Goal: Information Seeking & Learning: Learn about a topic

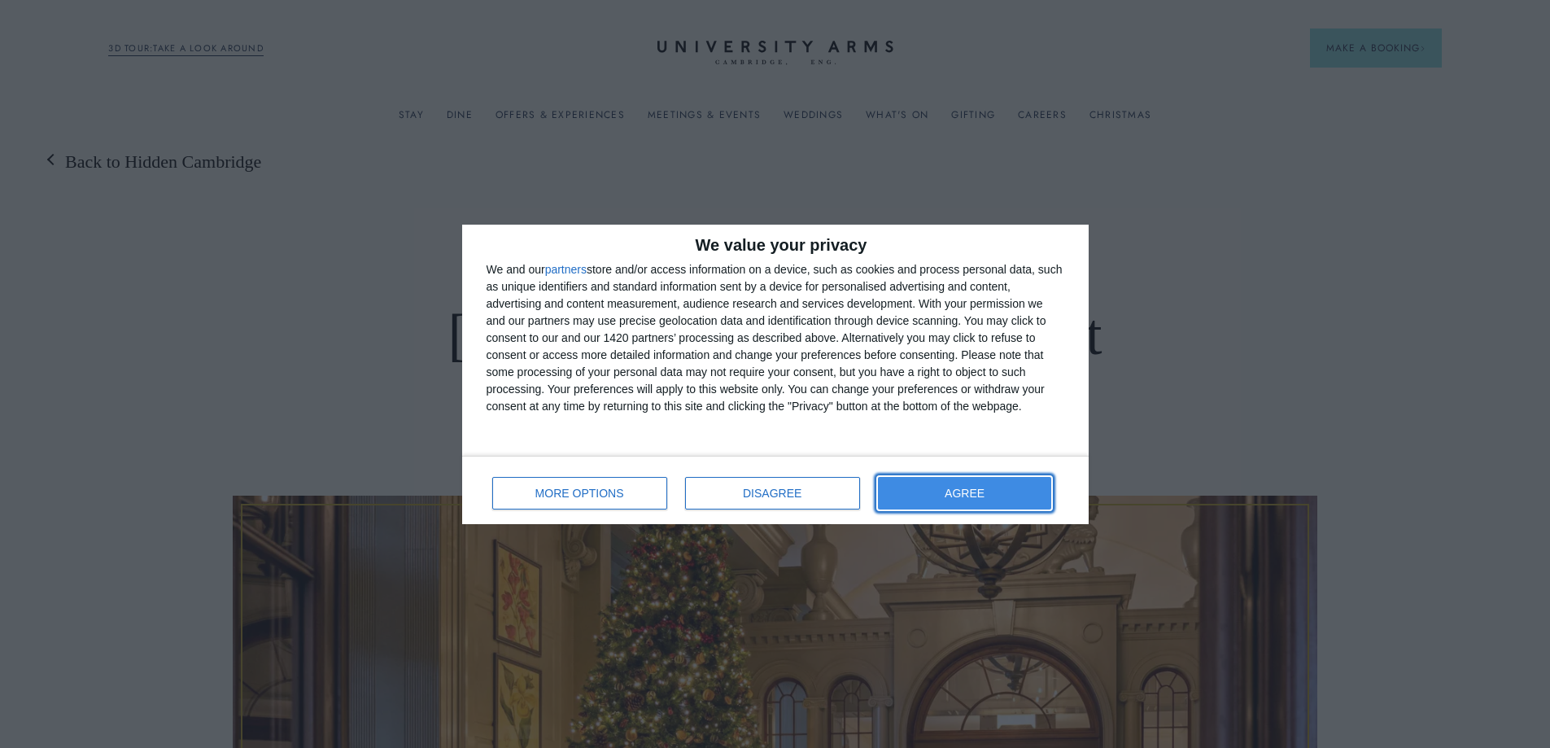
click at [975, 503] on button "AGREE" at bounding box center [965, 493] width 174 height 33
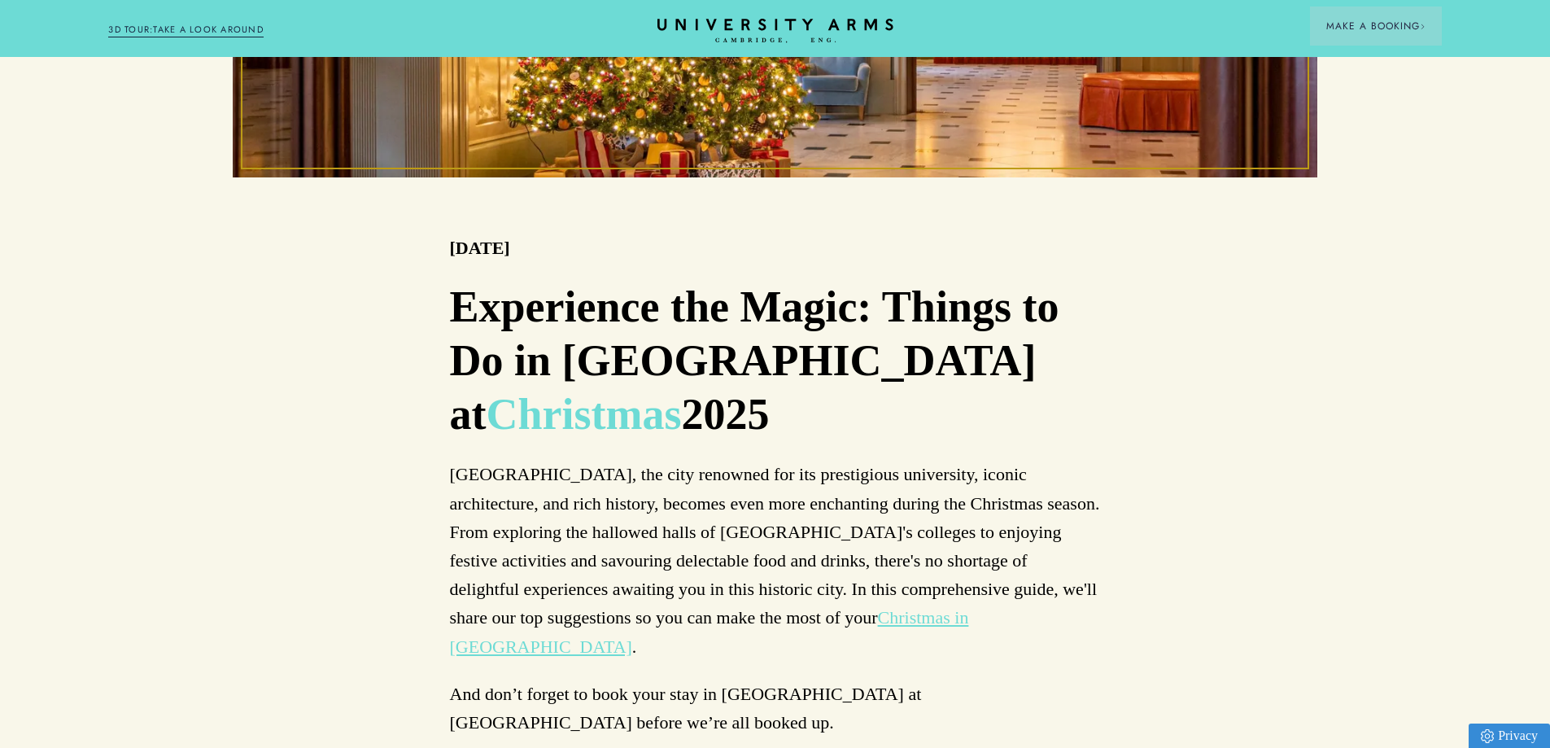
scroll to position [1058, 0]
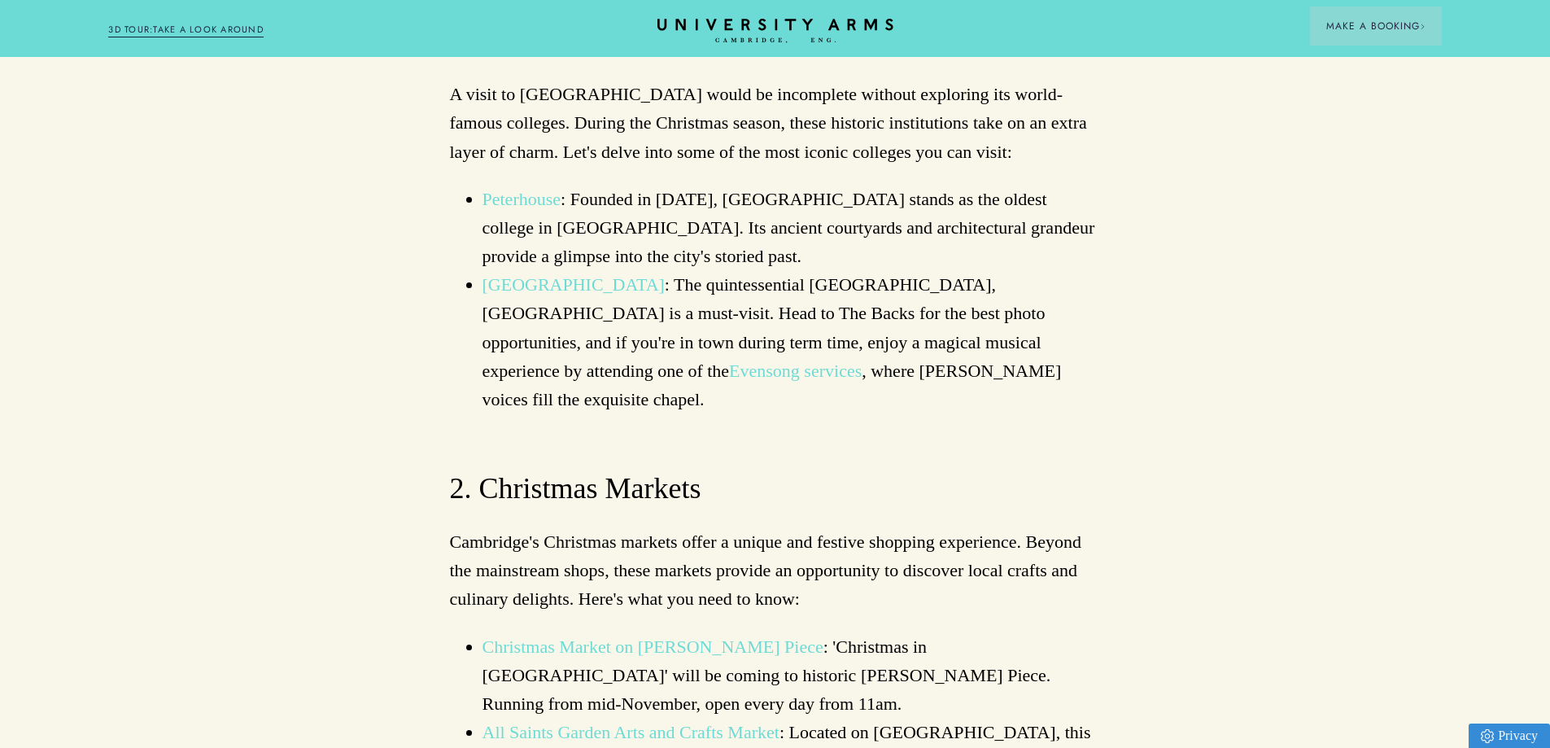
scroll to position [1953, 0]
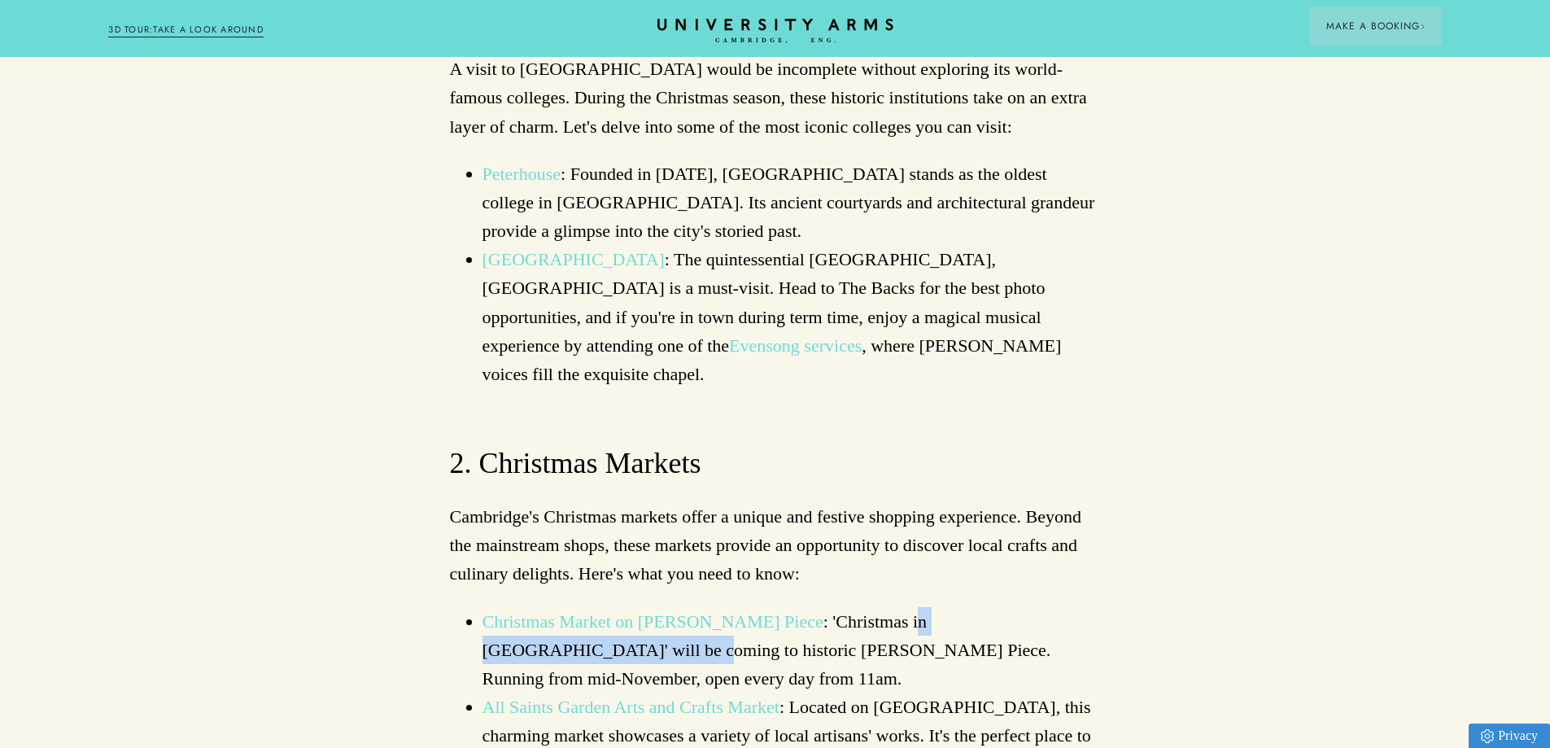
drag, startPoint x: 832, startPoint y: 436, endPoint x: 1105, endPoint y: 452, distance: 273.9
drag, startPoint x: 1095, startPoint y: 468, endPoint x: 1084, endPoint y: 472, distance: 12.1
click at [1094, 607] on li "Christmas Market on [PERSON_NAME] Piece : 'Christmas in [GEOGRAPHIC_DATA]' will…" at bounding box center [792, 650] width 618 height 86
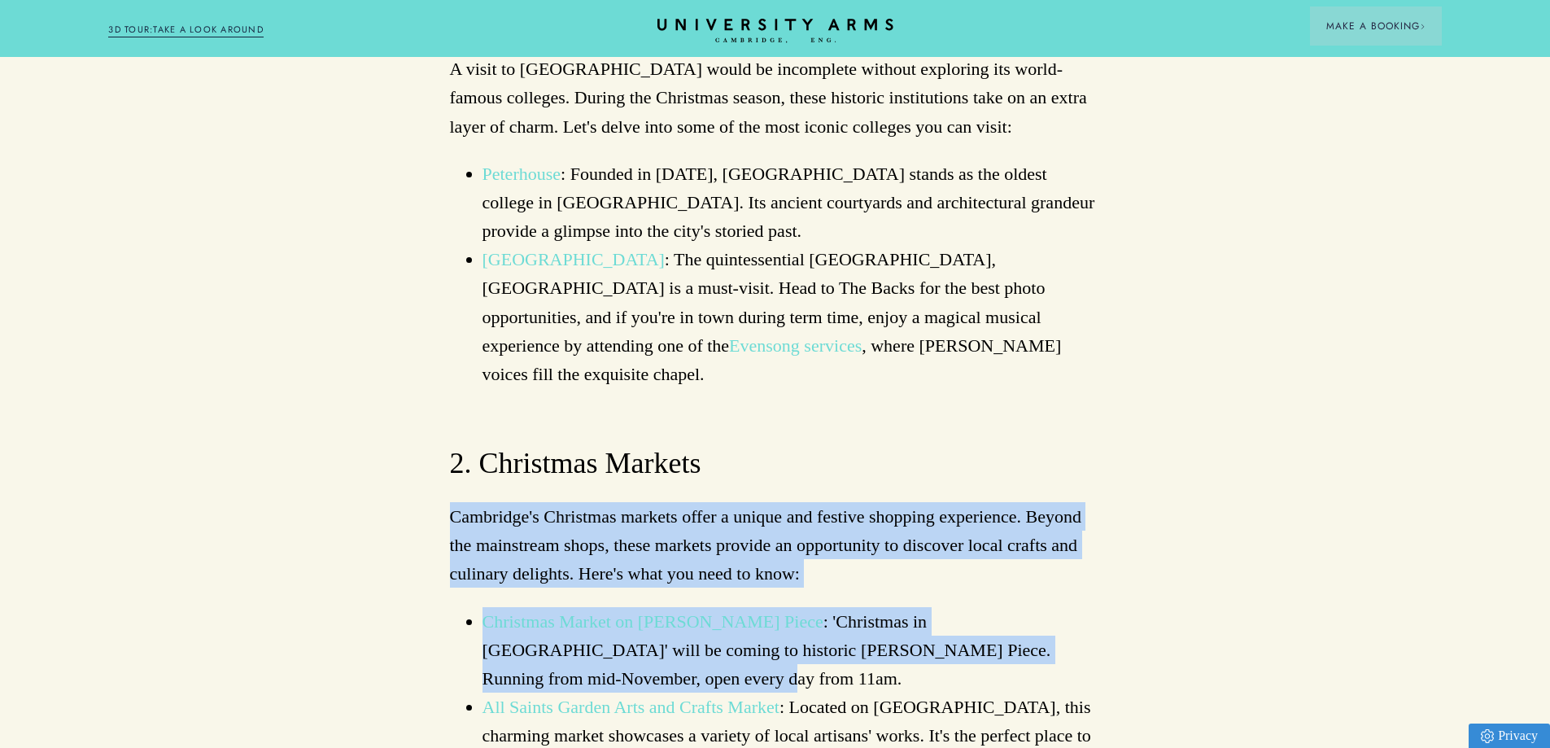
drag, startPoint x: 1084, startPoint y: 472, endPoint x: 352, endPoint y: 332, distance: 744.8
click at [548, 502] on p "Cambridge's Christmas markets offer a unique and festive shopping experience. B…" at bounding box center [775, 545] width 651 height 86
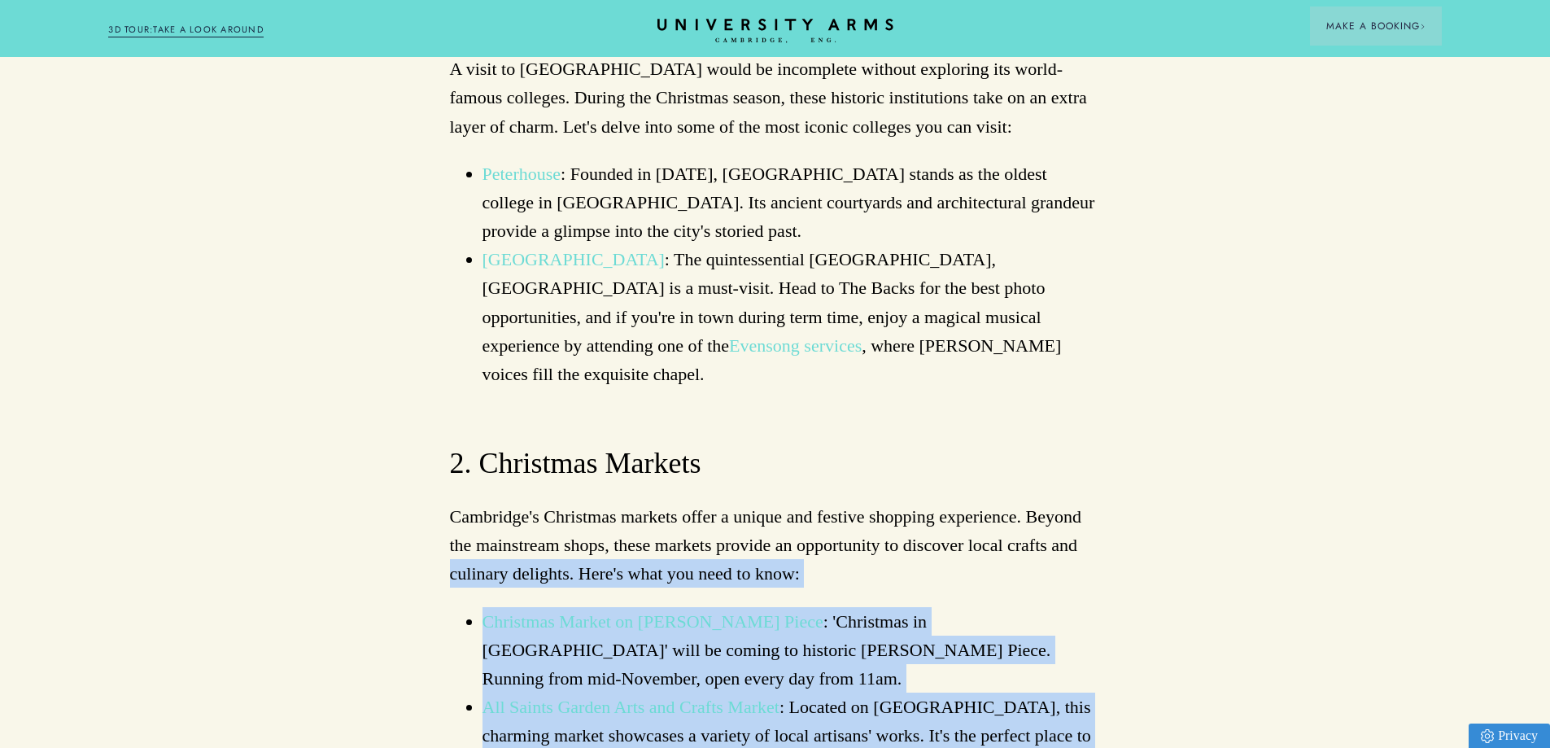
drag, startPoint x: 689, startPoint y: 513, endPoint x: 265, endPoint y: 386, distance: 442.8
click at [1059, 692] on li "All Saints Garden Arts and Crafts Market : Located on [GEOGRAPHIC_DATA], this c…" at bounding box center [792, 735] width 618 height 86
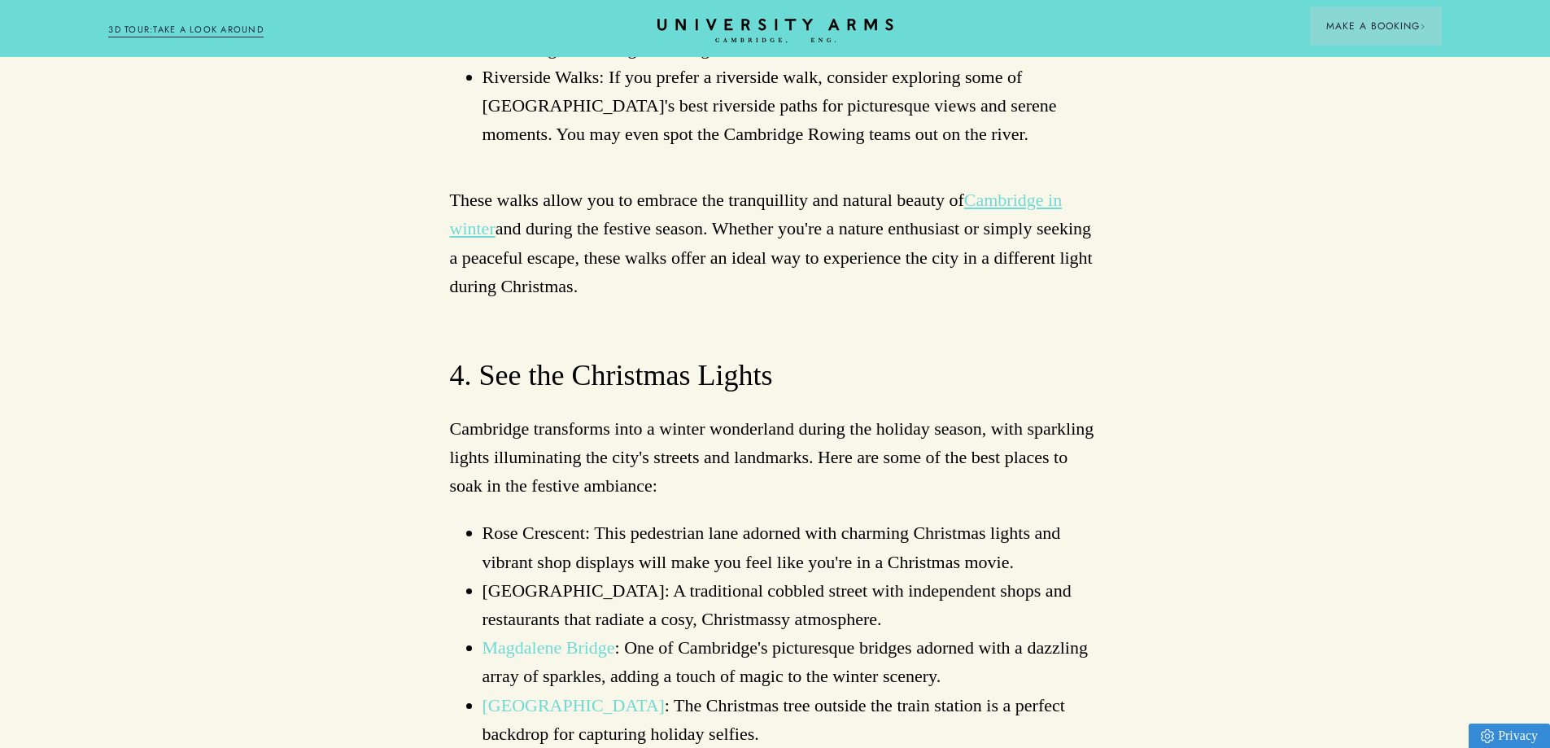
scroll to position [3824, 0]
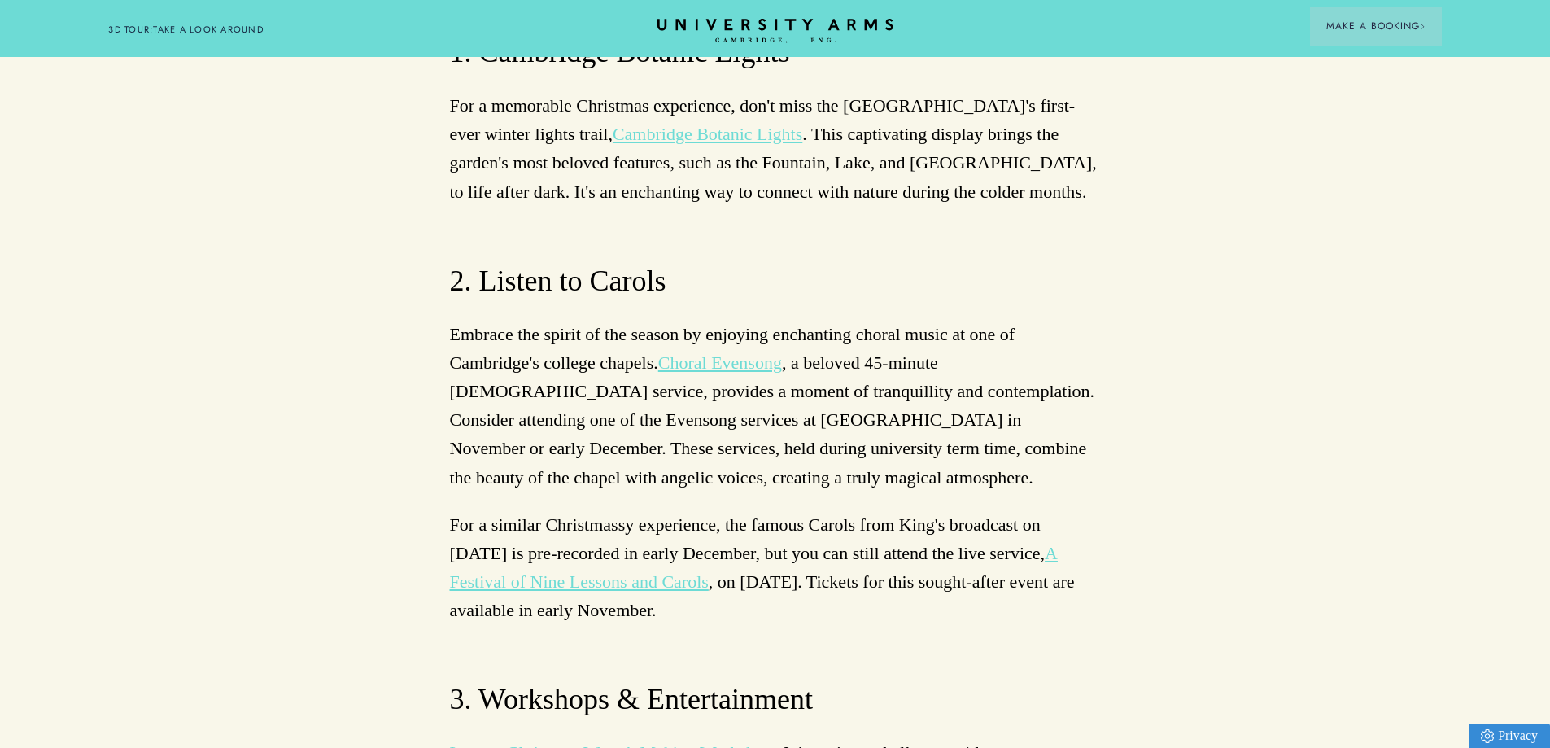
scroll to position [5045, 0]
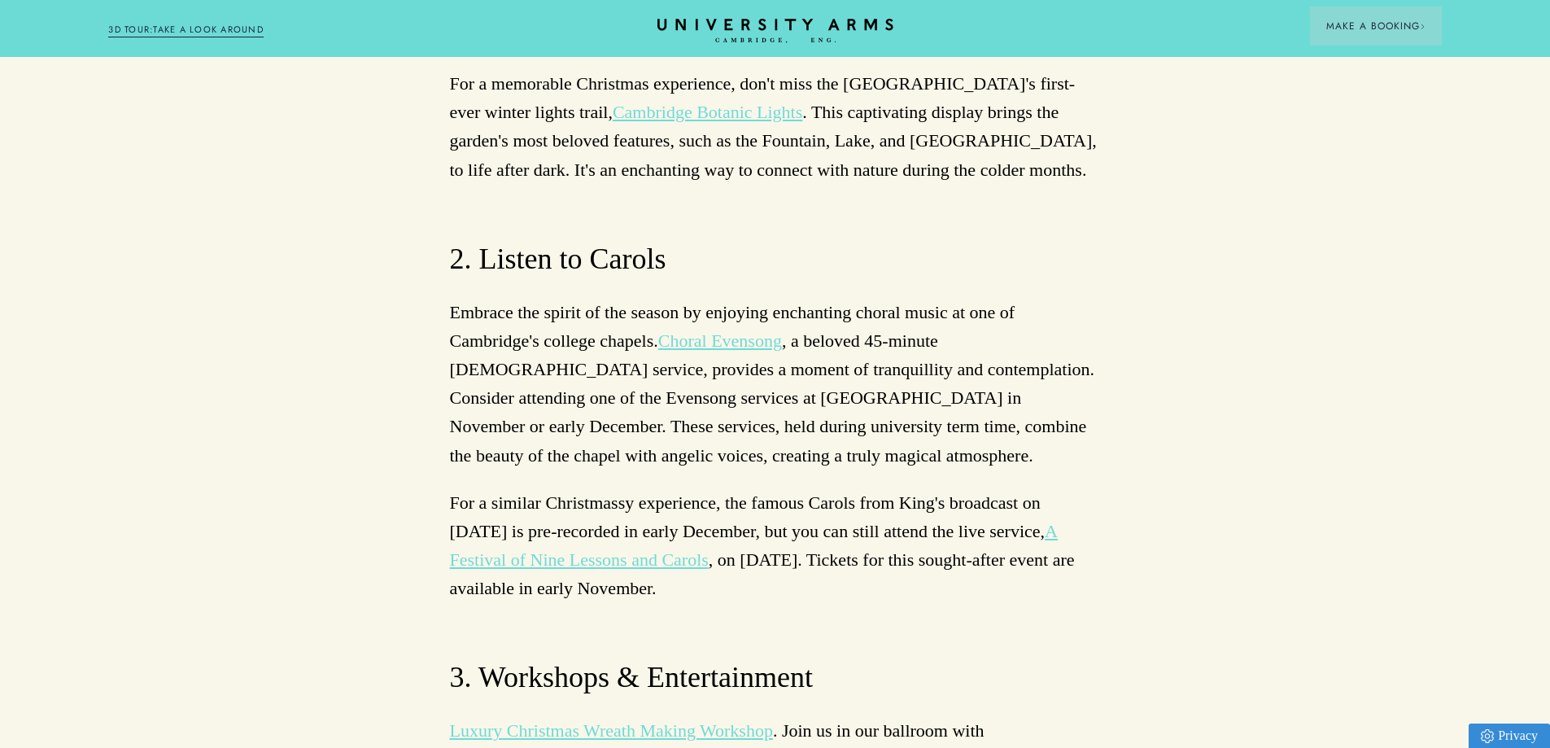
click at [1167, 328] on div "Back to Hidden Cambridge Things to do in [GEOGRAPHIC_DATA] at Christmas [DATE] …" at bounding box center [775, 706] width 1550 height 11202
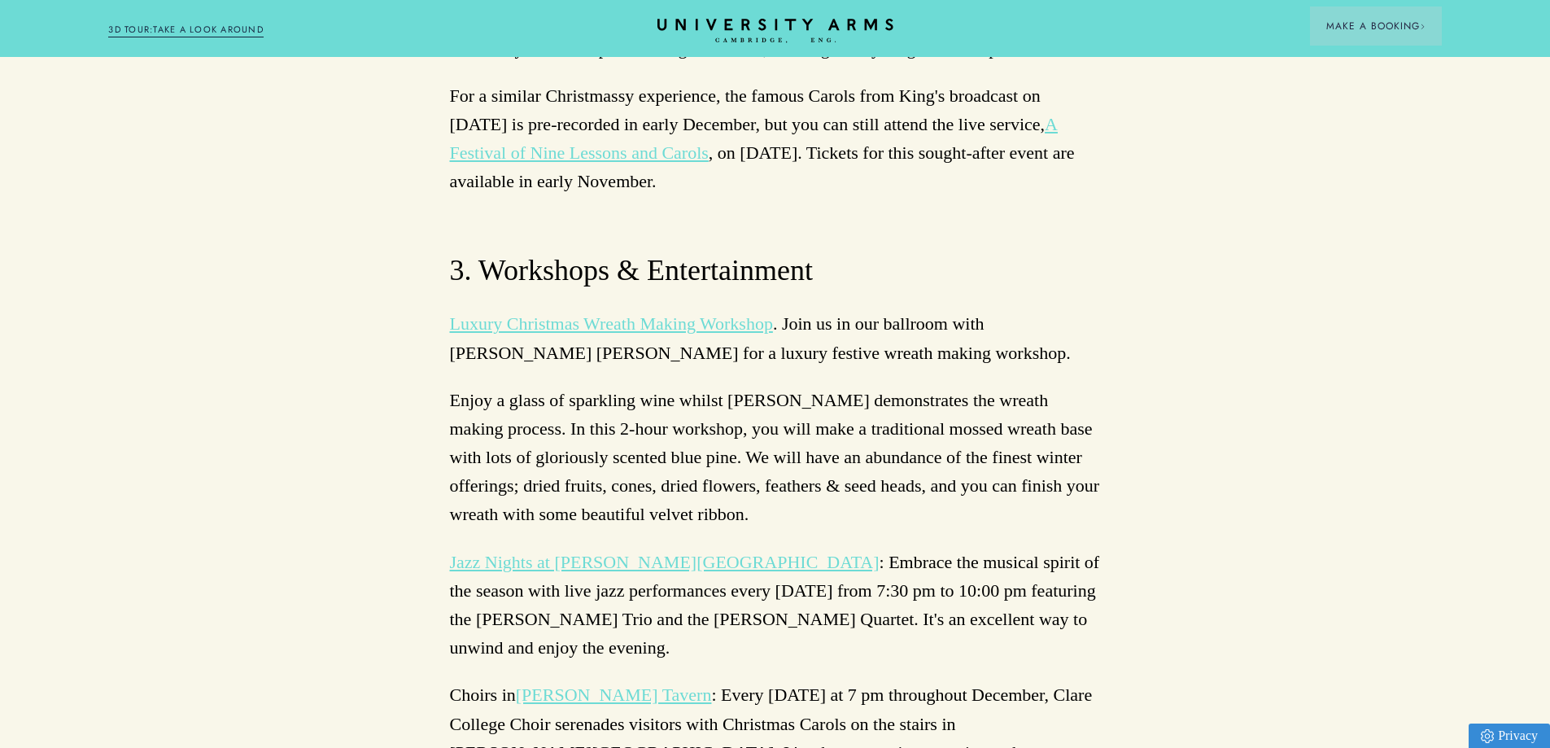
click at [1168, 262] on div "Back to Hidden Cambridge Things to do in [GEOGRAPHIC_DATA] at Christmas [DATE] …" at bounding box center [775, 299] width 1550 height 11202
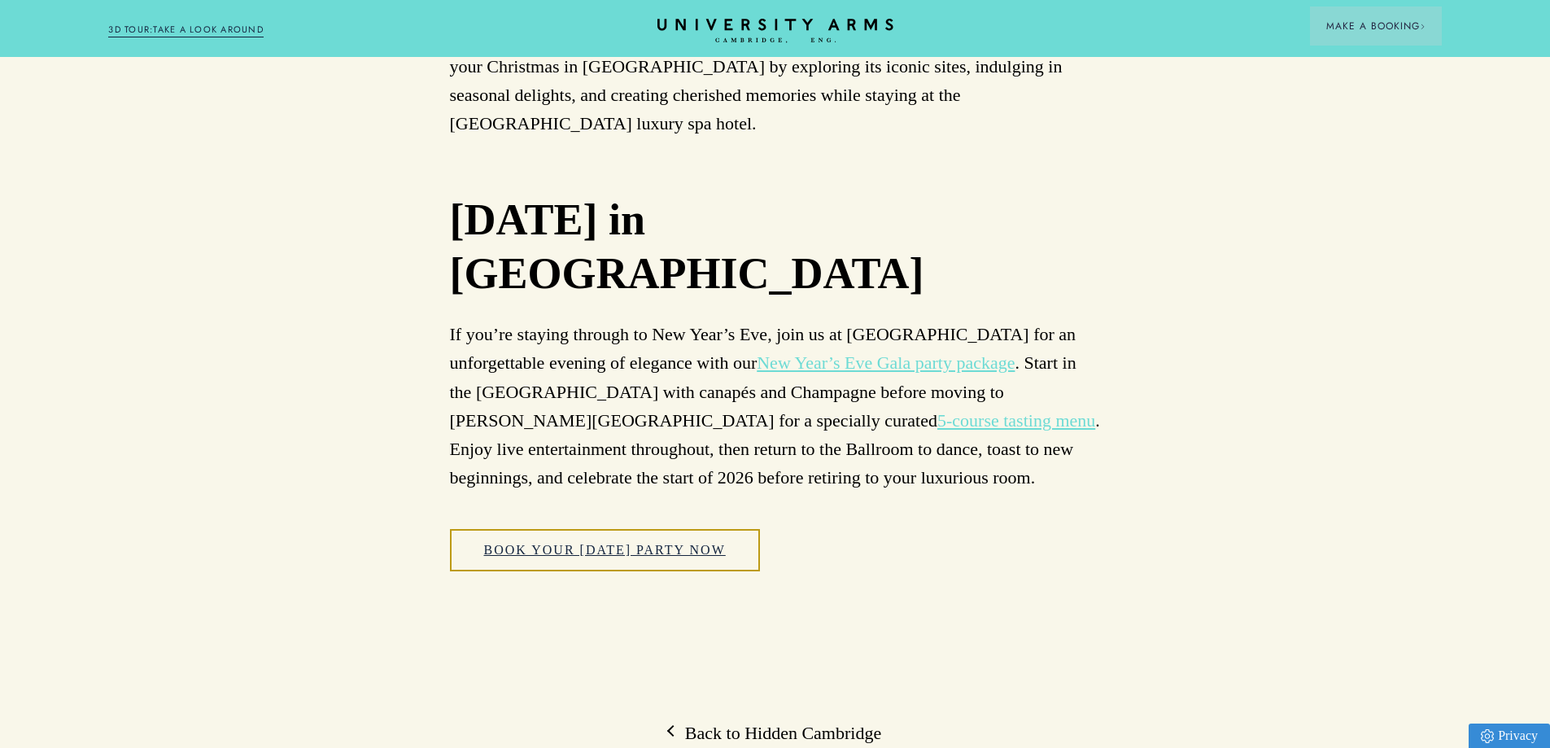
scroll to position [10008, 0]
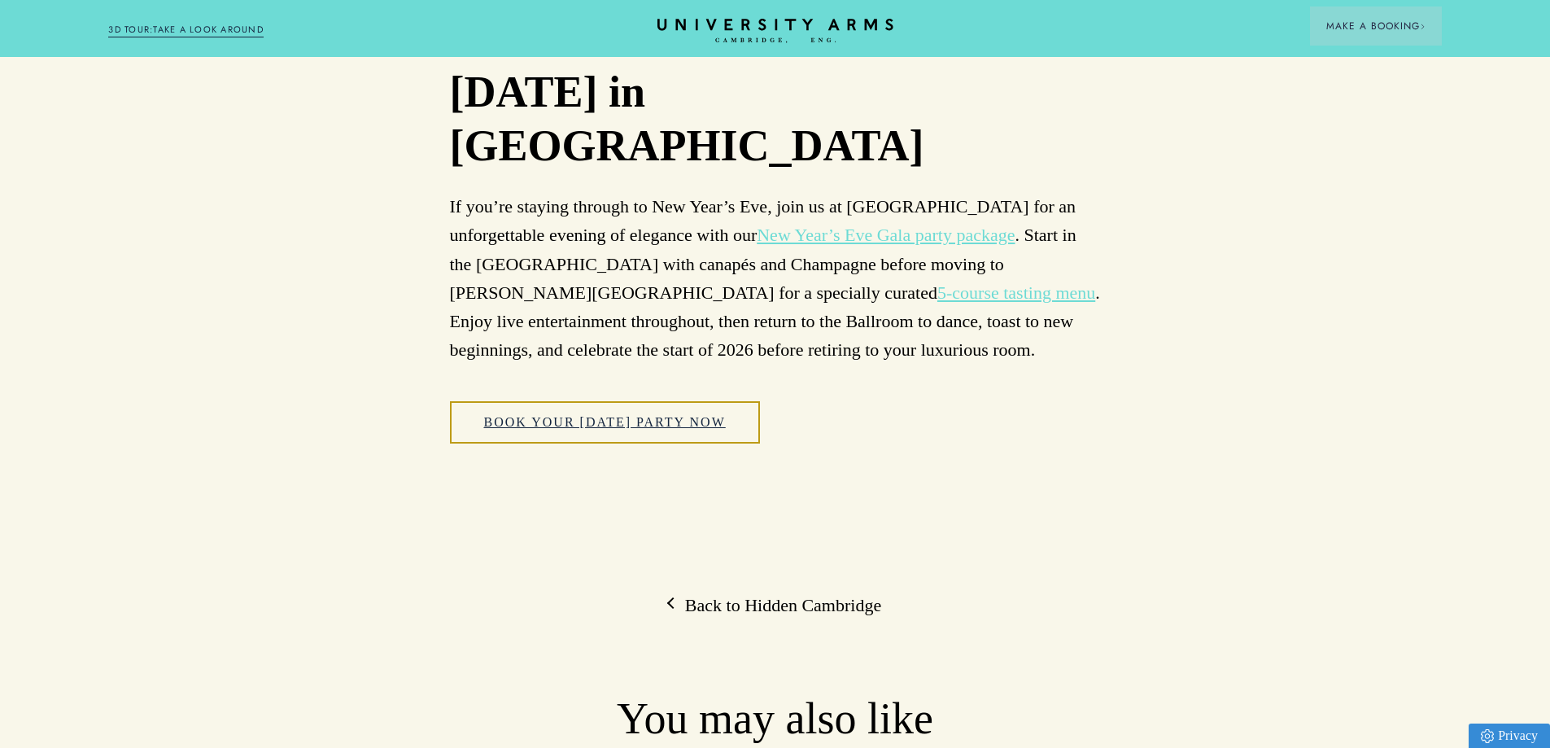
scroll to position [10125, 0]
